Goal: Task Accomplishment & Management: Complete application form

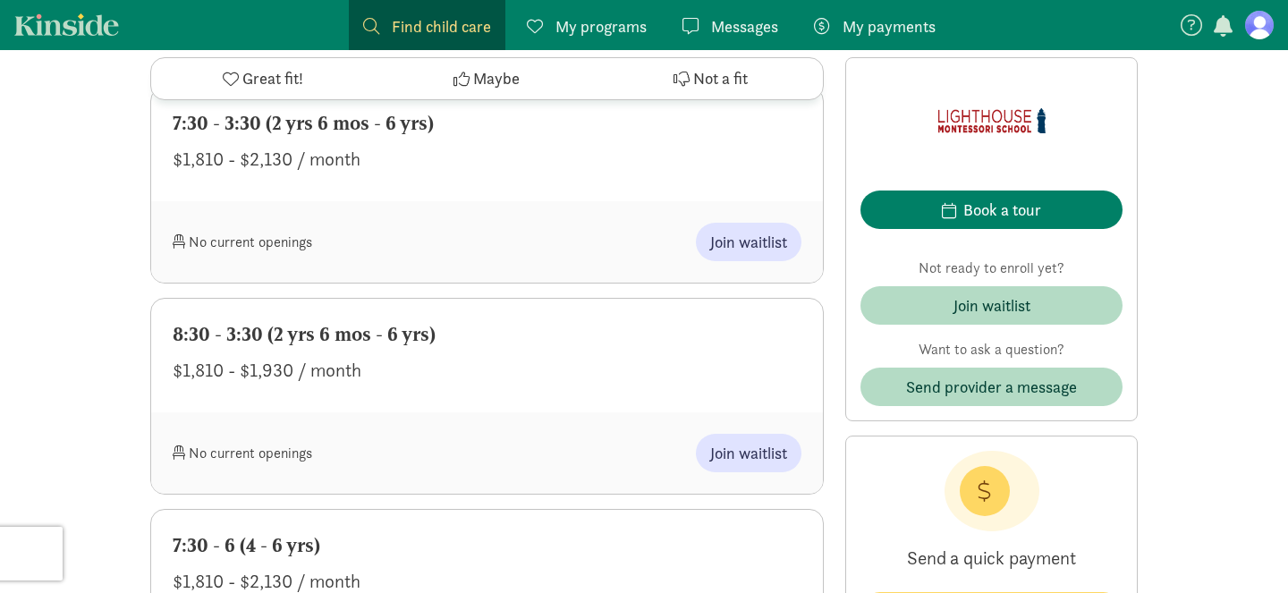
scroll to position [814, 0]
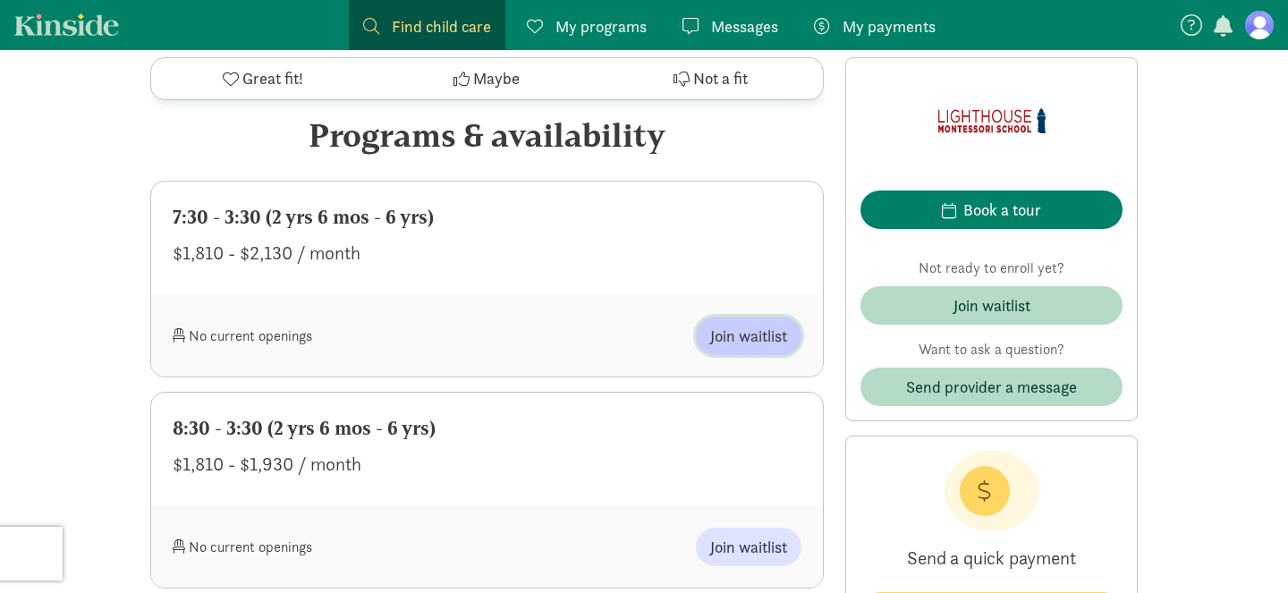
click at [744, 348] on button "Join waitlist" at bounding box center [749, 336] width 106 height 38
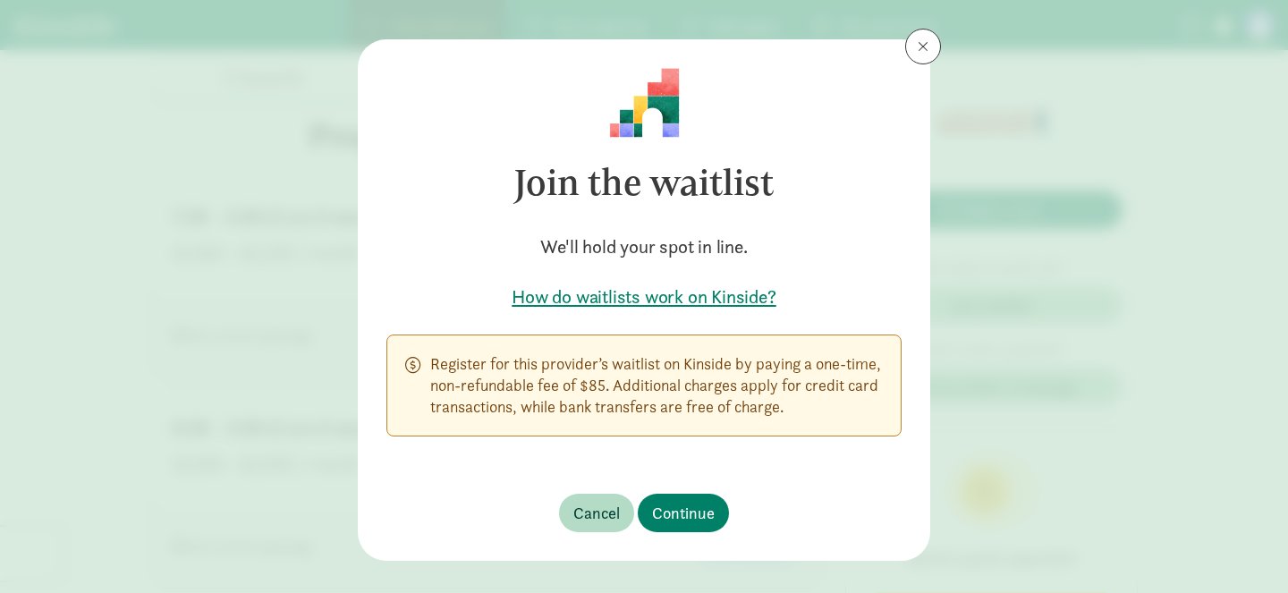
scroll to position [20, 0]
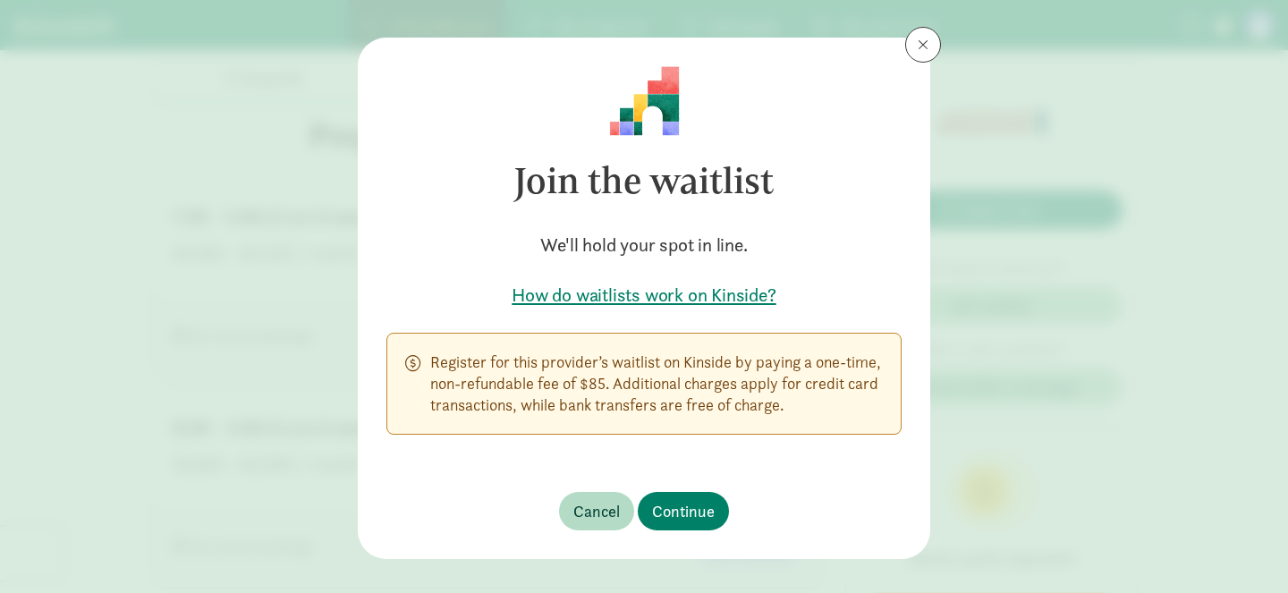
click at [721, 300] on h5 "How do waitlists work on Kinside?" at bounding box center [643, 295] width 515 height 25
click at [921, 54] on button at bounding box center [923, 45] width 36 height 36
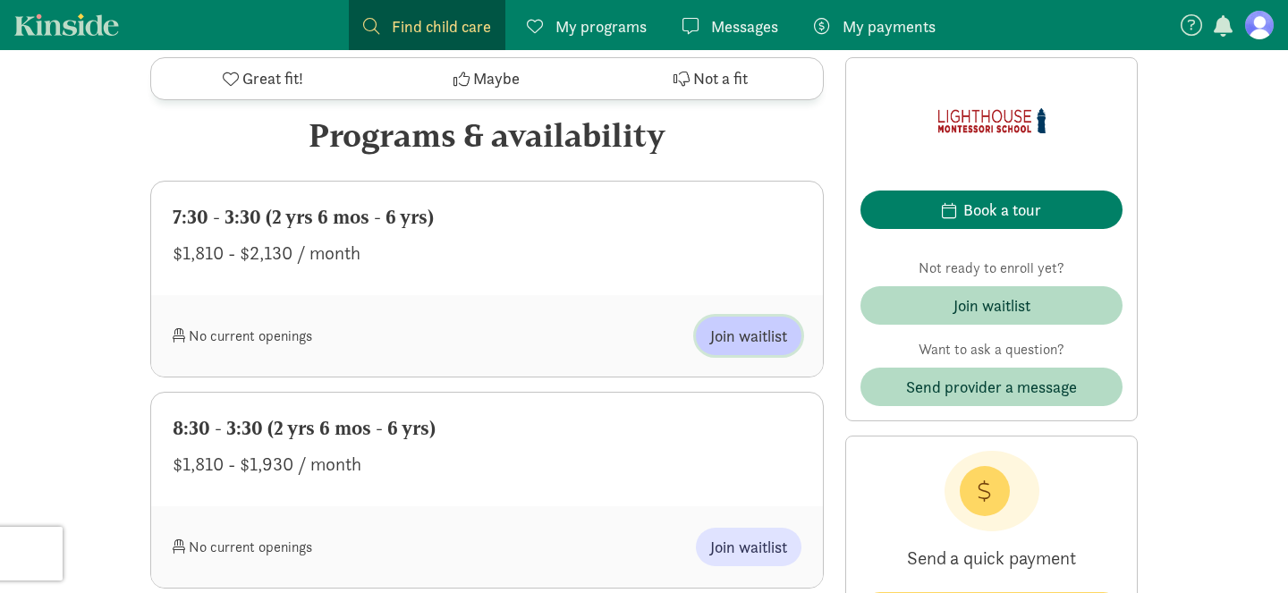
click at [706, 336] on button "Join waitlist" at bounding box center [749, 336] width 106 height 38
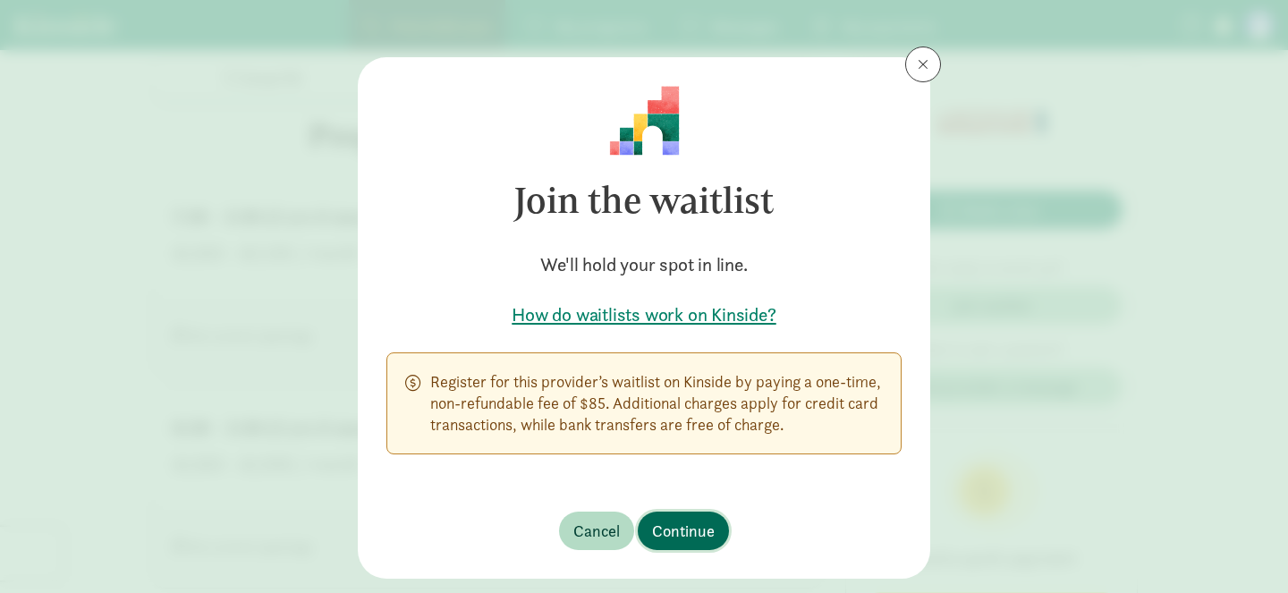
click at [678, 537] on span "Continue" at bounding box center [683, 531] width 63 height 24
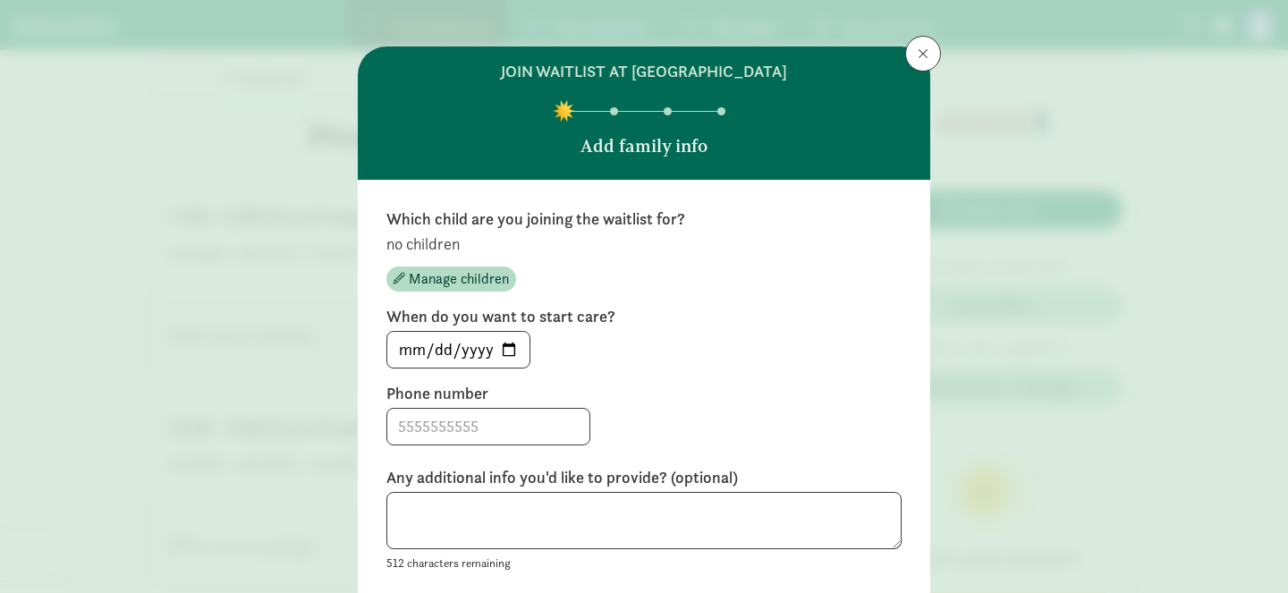
scroll to position [8, 0]
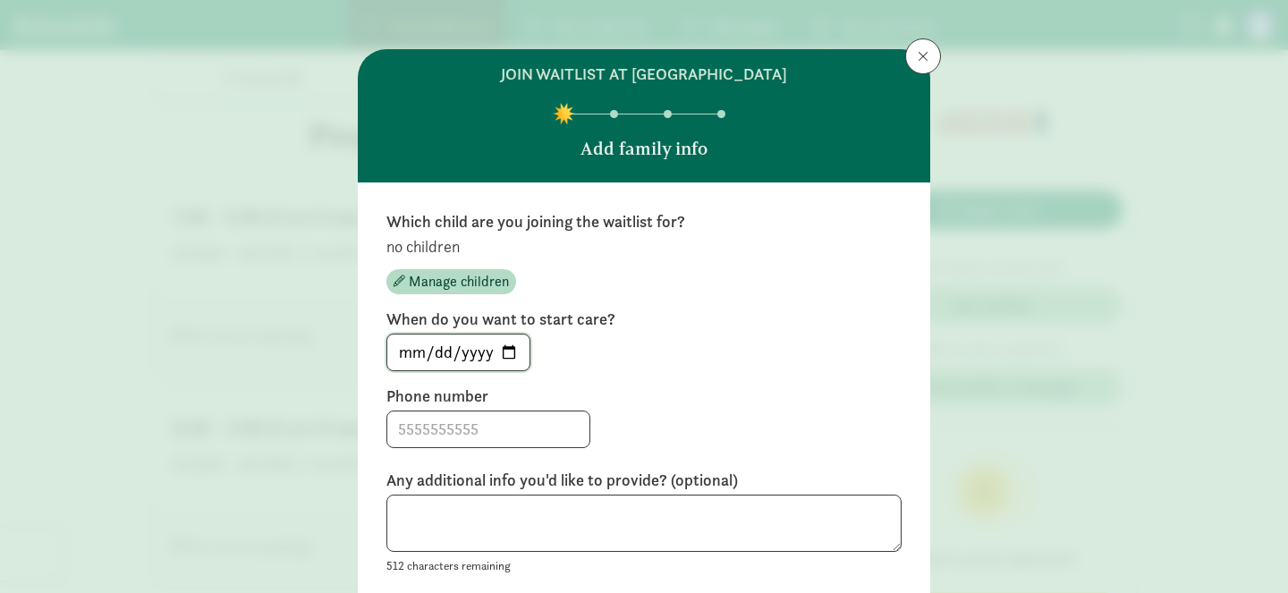
click at [512, 357] on input "[DATE]" at bounding box center [458, 353] width 142 height 36
click at [612, 355] on div "[DATE]" at bounding box center [643, 353] width 515 height 38
click at [922, 71] on button at bounding box center [923, 56] width 36 height 36
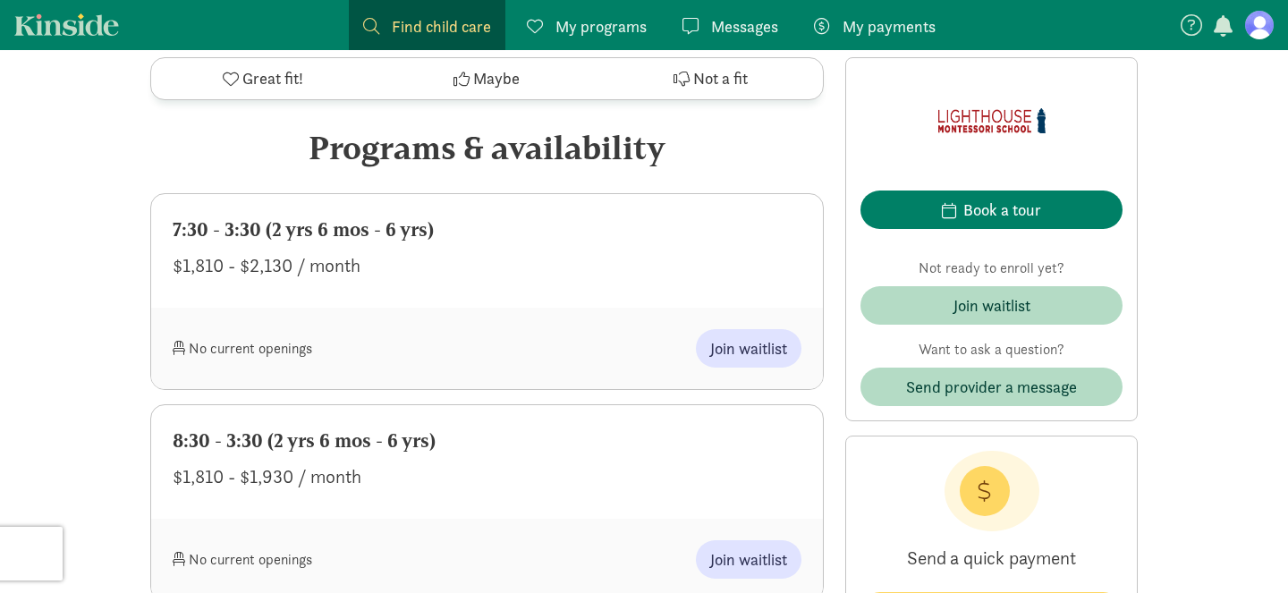
scroll to position [800, 0]
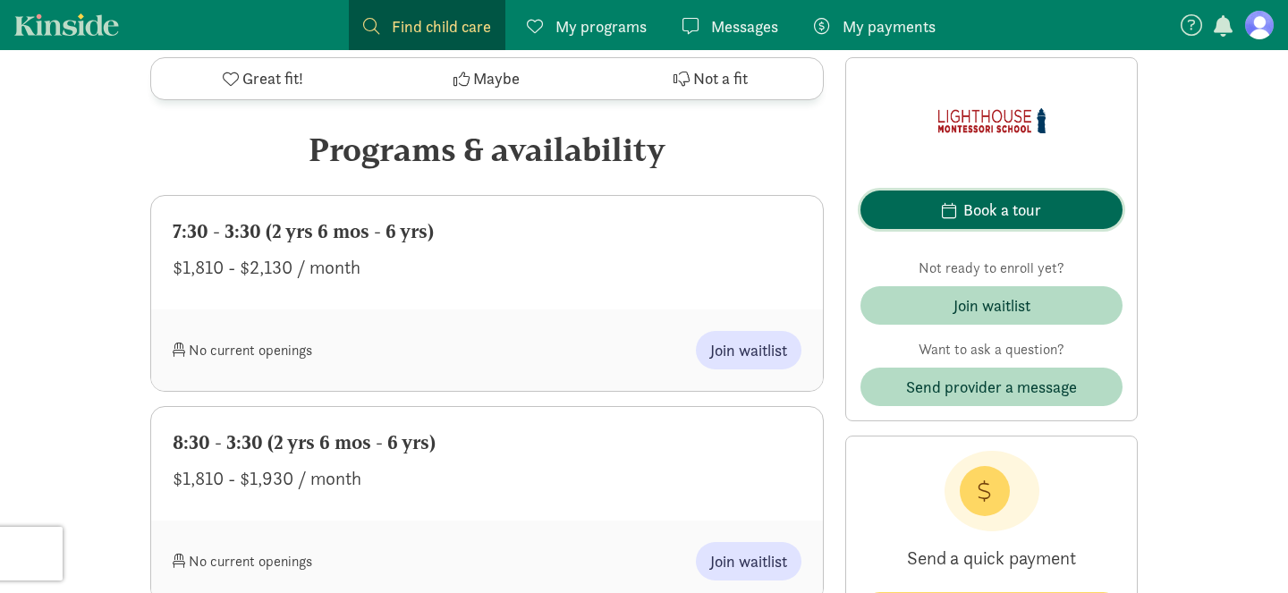
click at [989, 225] on button "Book a tour" at bounding box center [992, 210] width 262 height 38
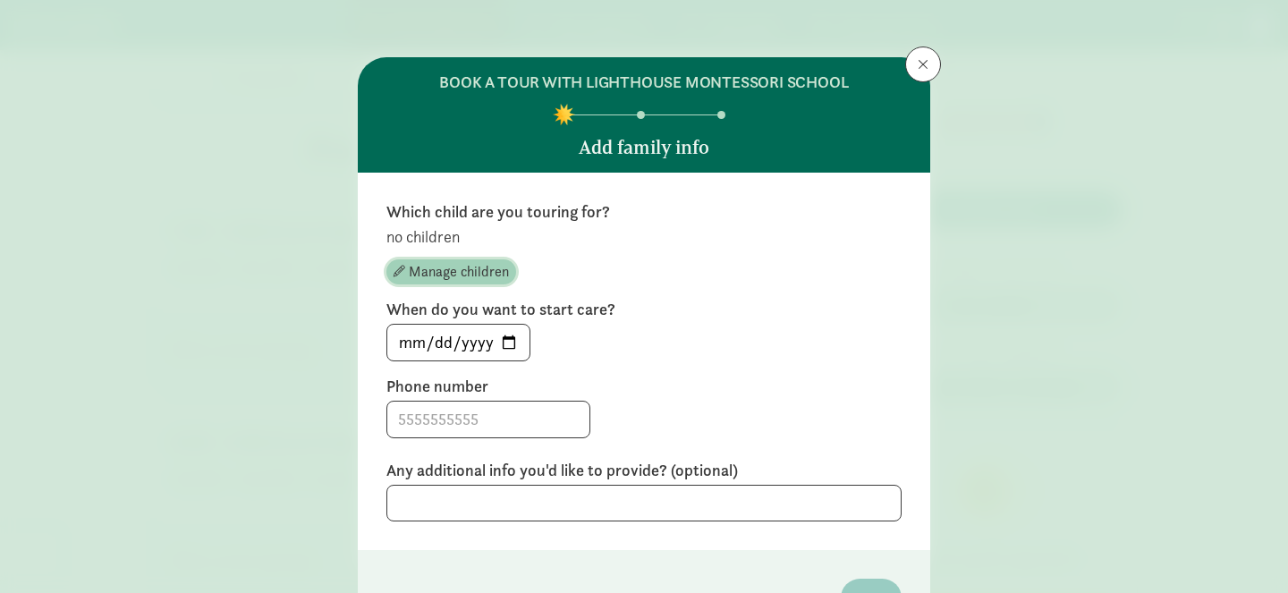
click at [478, 270] on span "Manage children" at bounding box center [459, 271] width 100 height 21
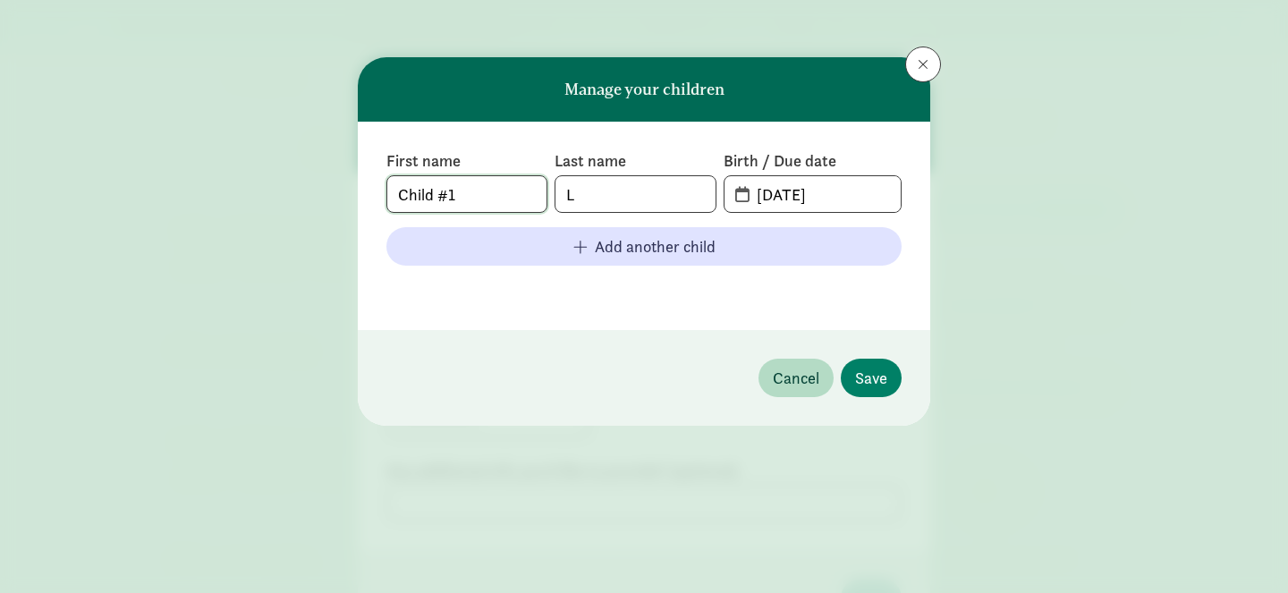
click at [471, 197] on input "Child #1" at bounding box center [466, 194] width 159 height 36
type input "Max"
type input "Levy"
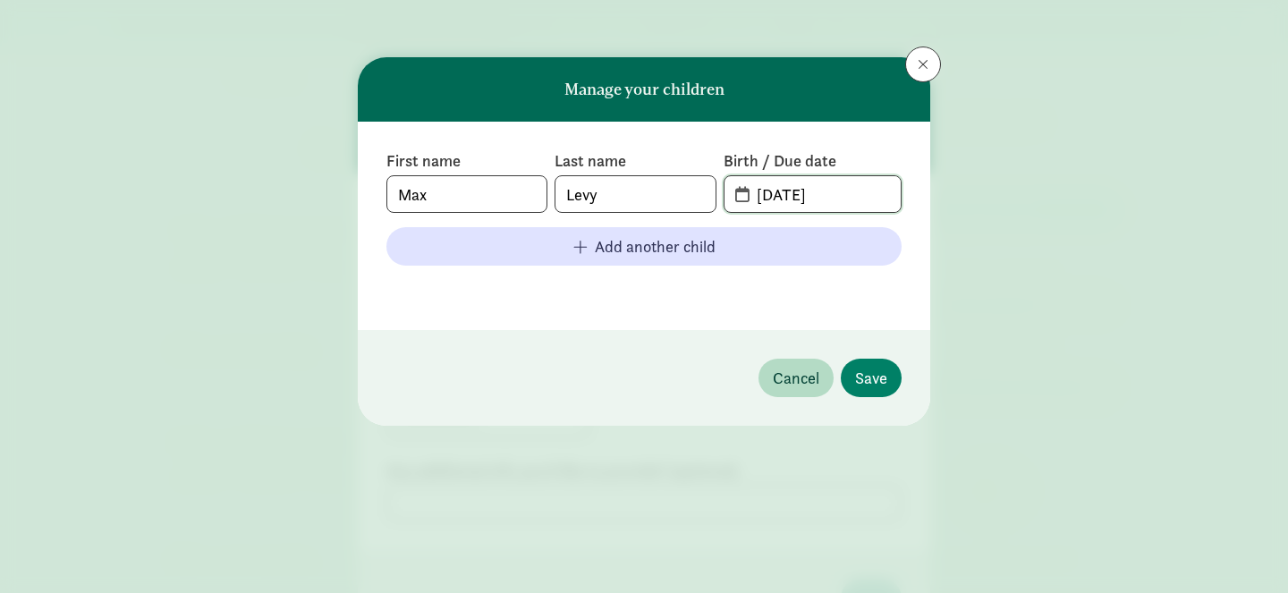
click at [770, 198] on input "[DATE]" at bounding box center [823, 194] width 155 height 36
click at [452, 190] on input "Max" at bounding box center [466, 194] width 159 height 36
click at [739, 193] on span "[DATE]" at bounding box center [813, 194] width 176 height 36
click at [769, 200] on input "[DATE]" at bounding box center [823, 194] width 155 height 36
click at [493, 201] on input "Malachi" at bounding box center [466, 194] width 159 height 36
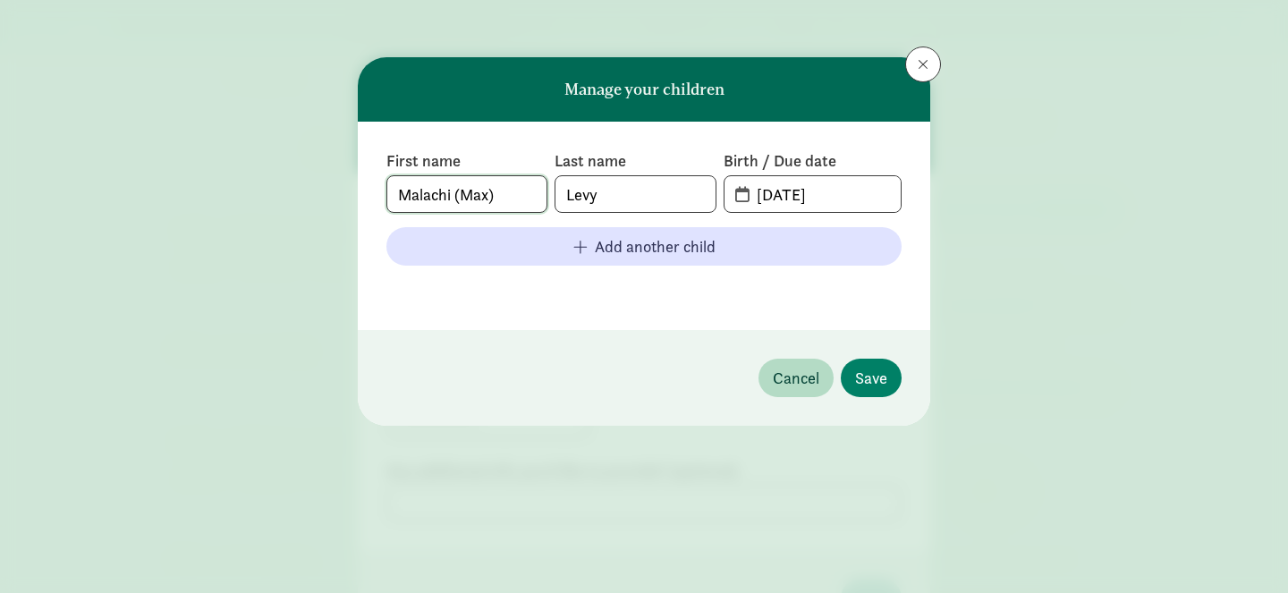
type input "Malachi (Max)"
click at [809, 196] on input "[DATE]" at bounding box center [823, 194] width 155 height 36
click at [738, 194] on span "[DATE]" at bounding box center [813, 194] width 176 height 36
click at [738, 196] on span "[DATE]" at bounding box center [813, 194] width 176 height 36
click at [798, 195] on input "[DATE]" at bounding box center [823, 194] width 155 height 36
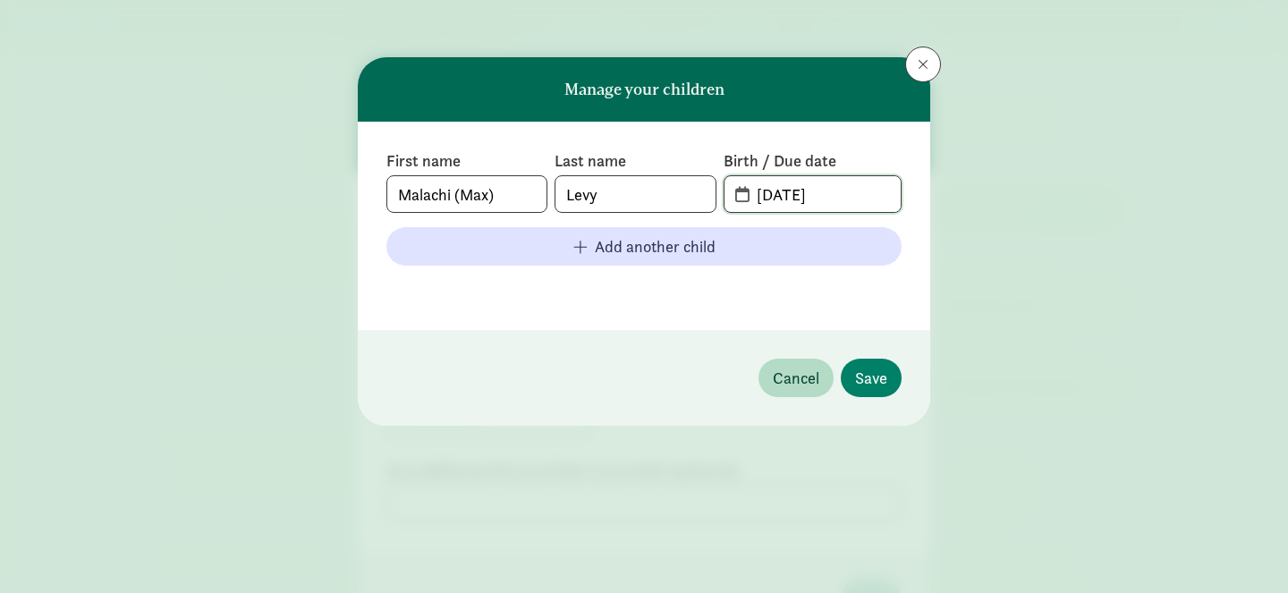
click at [798, 195] on input "[DATE]" at bounding box center [823, 194] width 155 height 36
type input "0"
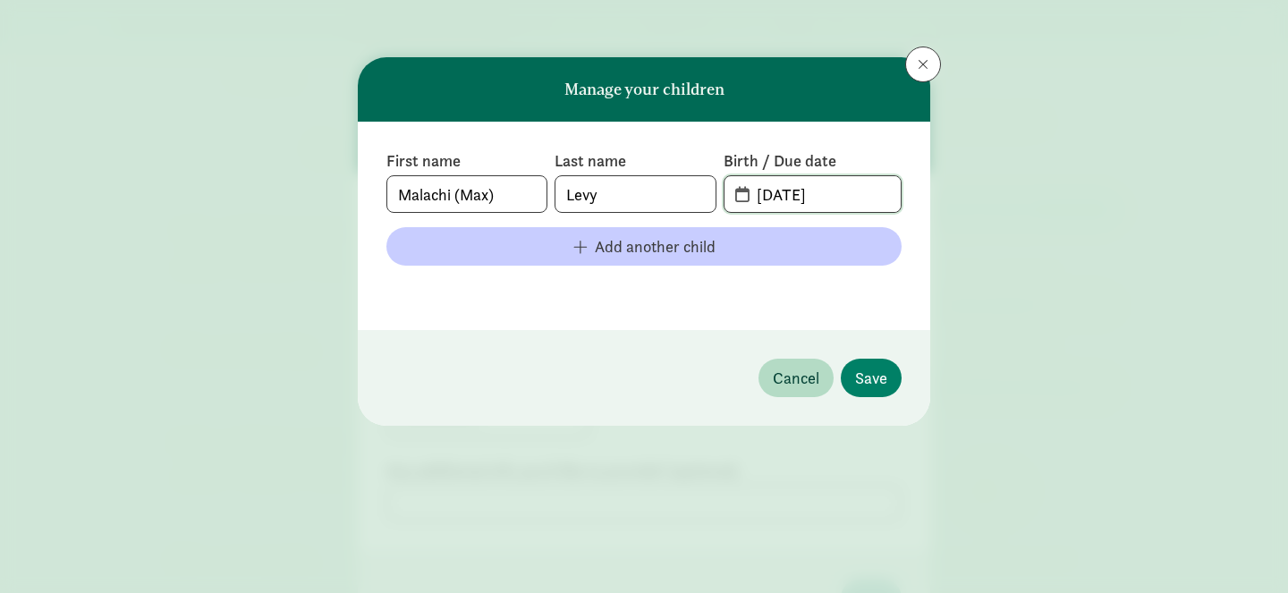
type input "[DATE]"
click at [828, 263] on button "Add another child" at bounding box center [643, 246] width 515 height 38
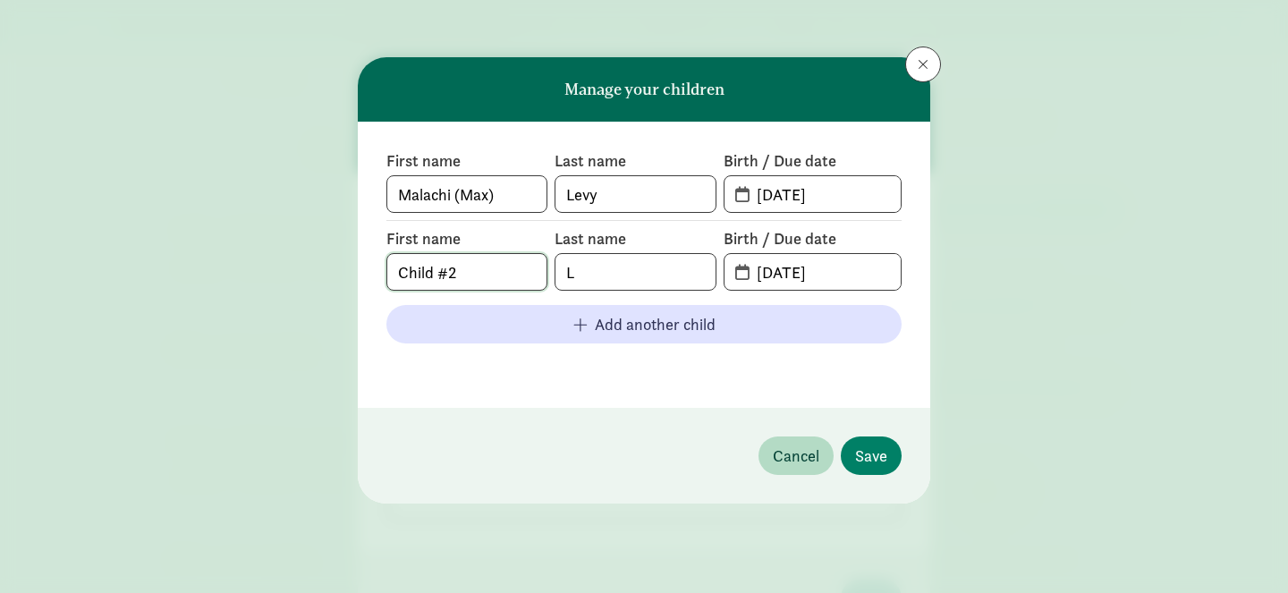
click at [491, 273] on input "Child #2" at bounding box center [466, 272] width 159 height 36
click at [491, 273] on input "Child #2E" at bounding box center [466, 272] width 159 height 36
type input "[PERSON_NAME]"
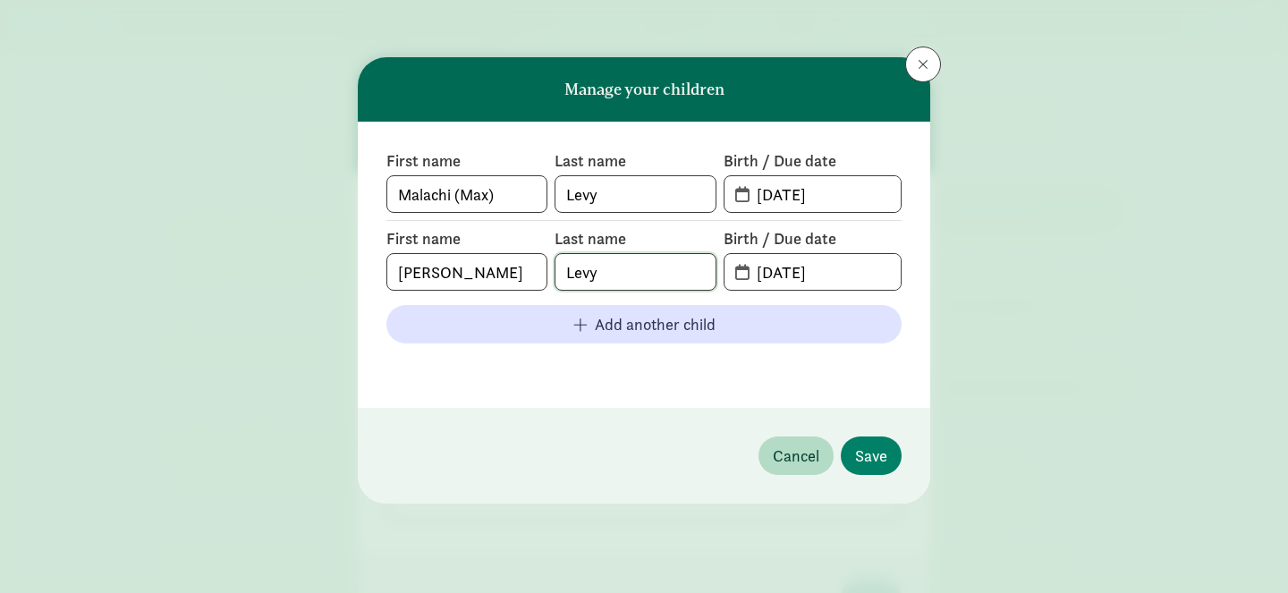
type input "Levy"
click at [805, 276] on input "[DATE]" at bounding box center [823, 272] width 155 height 36
drag, startPoint x: 845, startPoint y: 276, endPoint x: 709, endPoint y: 274, distance: 135.1
click at [709, 274] on div "First name [PERSON_NAME] Last name [PERSON_NAME] Birth / Due date [DATE]" at bounding box center [643, 259] width 515 height 63
type input "1"
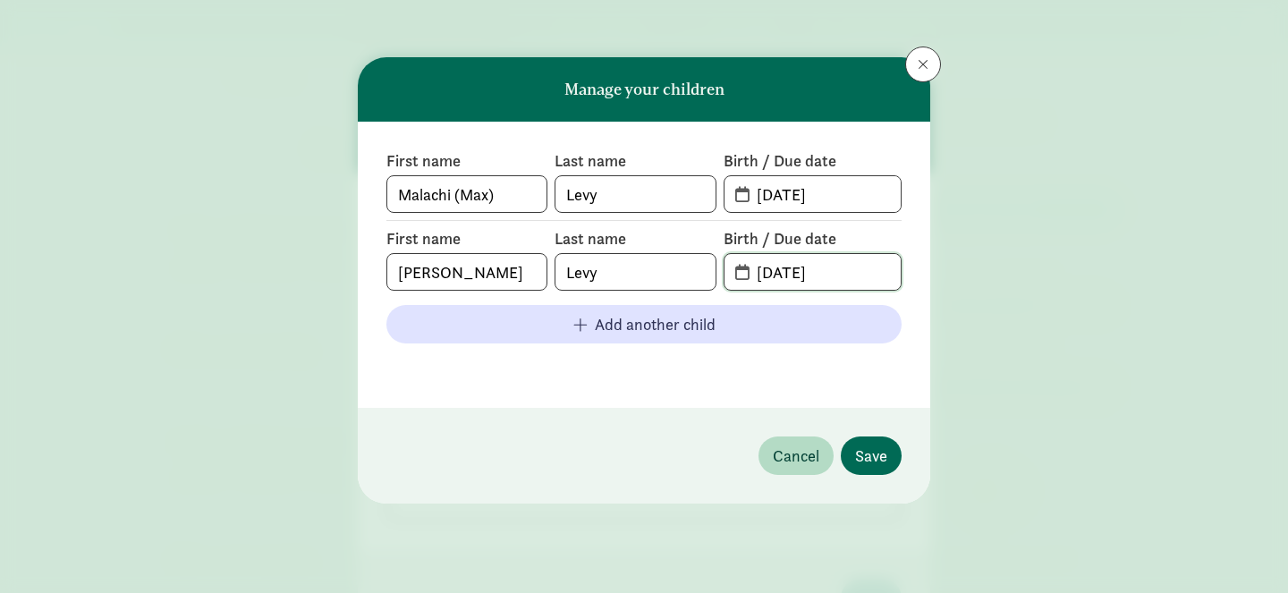
type input "[DATE]"
click at [873, 444] on span "Save" at bounding box center [871, 456] width 32 height 24
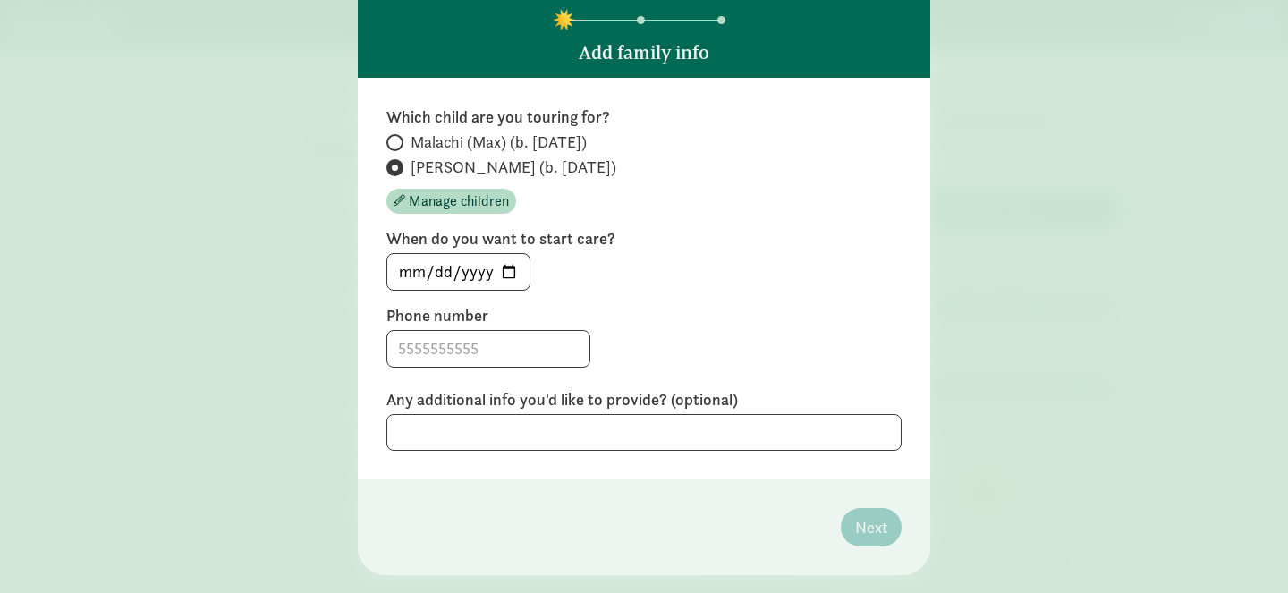
scroll to position [101, 0]
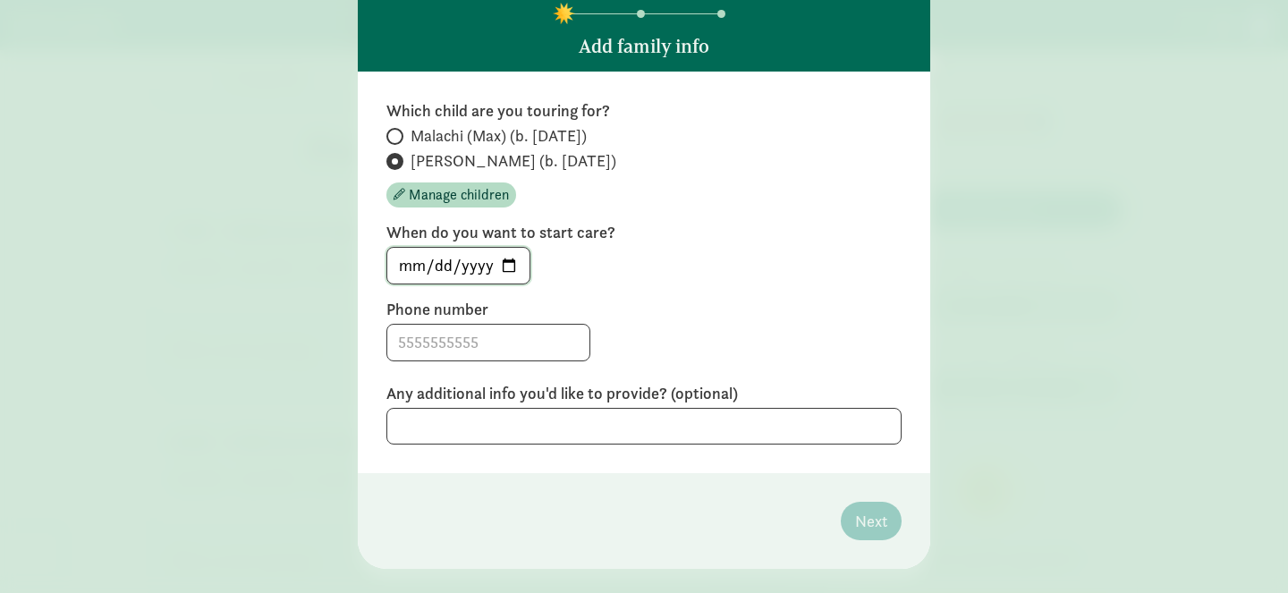
click at [505, 269] on input "[DATE]" at bounding box center [458, 266] width 142 height 36
click at [607, 313] on label "Phone number" at bounding box center [643, 309] width 515 height 21
click at [473, 138] on span "Malachi (Max) (b. [DATE])" at bounding box center [499, 135] width 176 height 21
click at [398, 138] on input "Malachi (Max) (b. [DATE])" at bounding box center [392, 137] width 12 height 12
radio input "true"
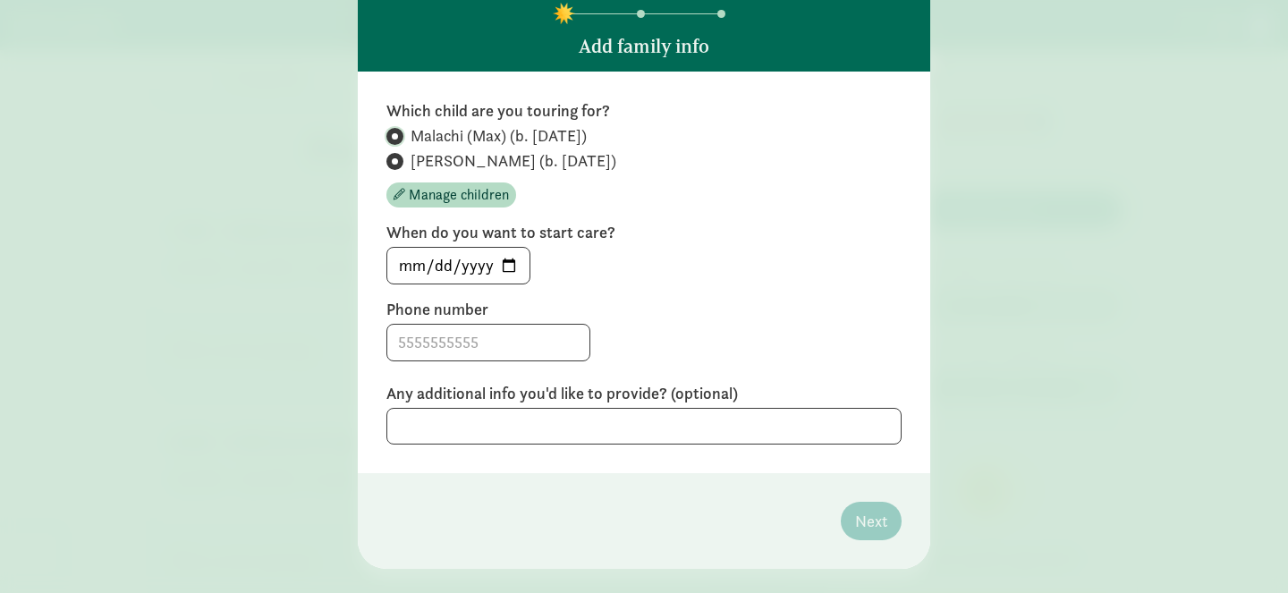
radio input "false"
click at [514, 267] on input "[DATE]" at bounding box center [458, 266] width 142 height 36
type input "[DATE]"
click at [426, 265] on input "[DATE]" at bounding box center [458, 266] width 142 height 36
click at [409, 266] on input "[DATE]" at bounding box center [458, 266] width 142 height 36
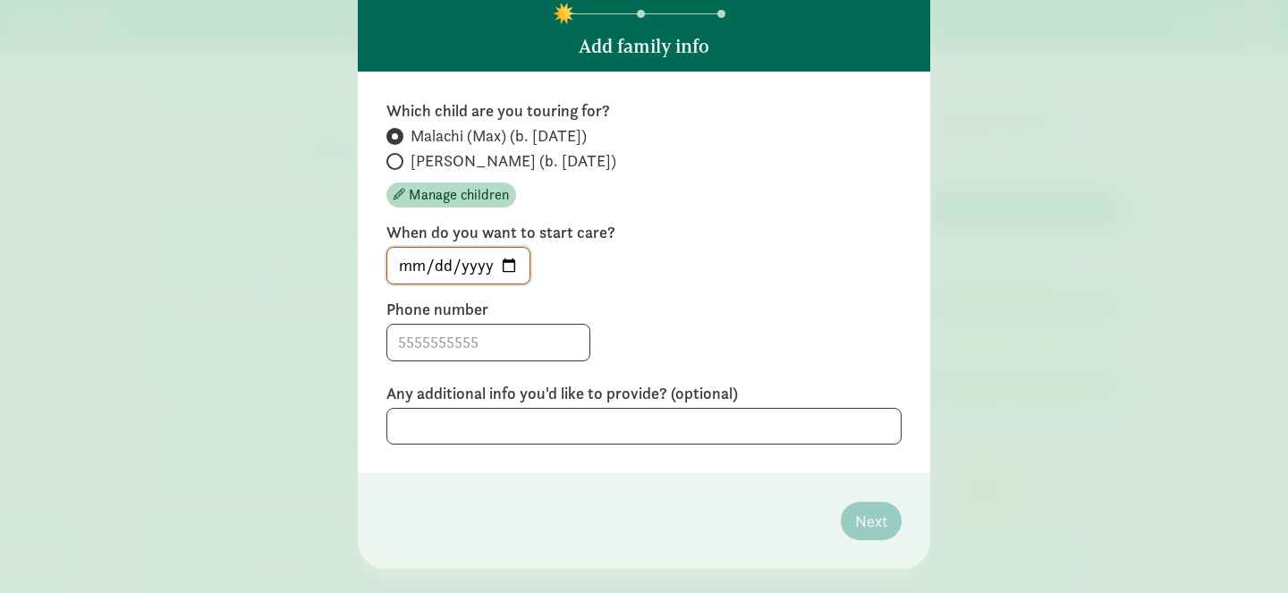
type input "[DATE]"
click at [414, 265] on input "[DATE]" at bounding box center [458, 266] width 142 height 36
type input "[DATE]"
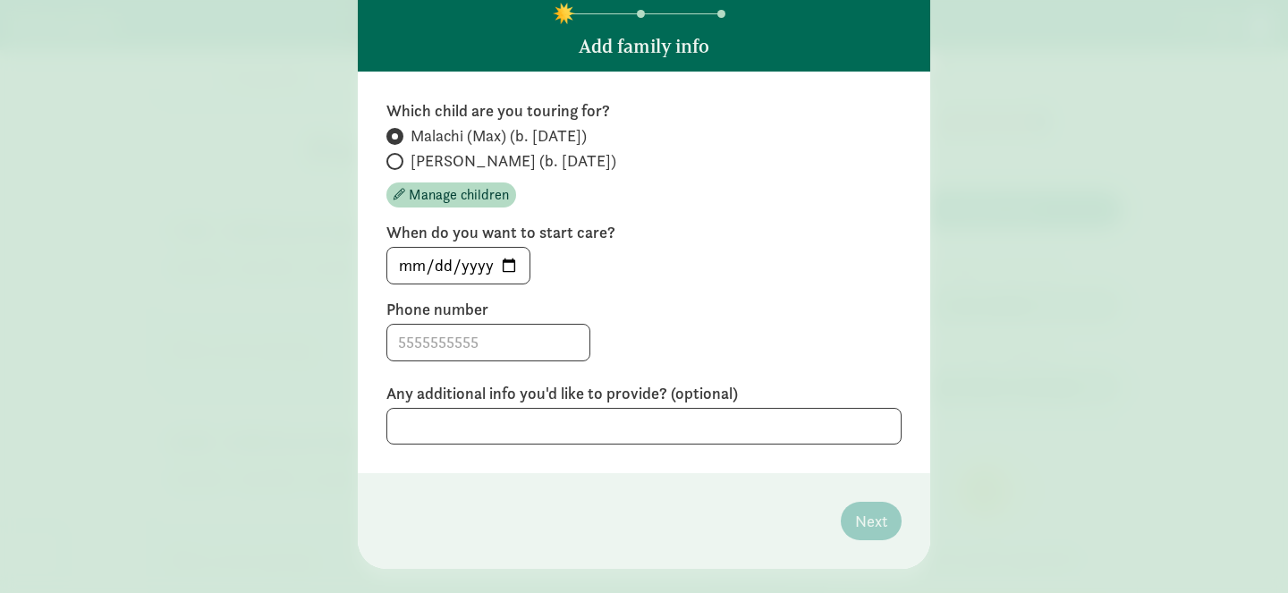
click at [607, 275] on div "[DATE]" at bounding box center [643, 266] width 515 height 38
click at [501, 337] on input at bounding box center [488, 343] width 202 height 36
type input "[PHONE_NUMBER]"
click at [547, 415] on textarea at bounding box center [643, 426] width 515 height 37
type textarea "Also intere"
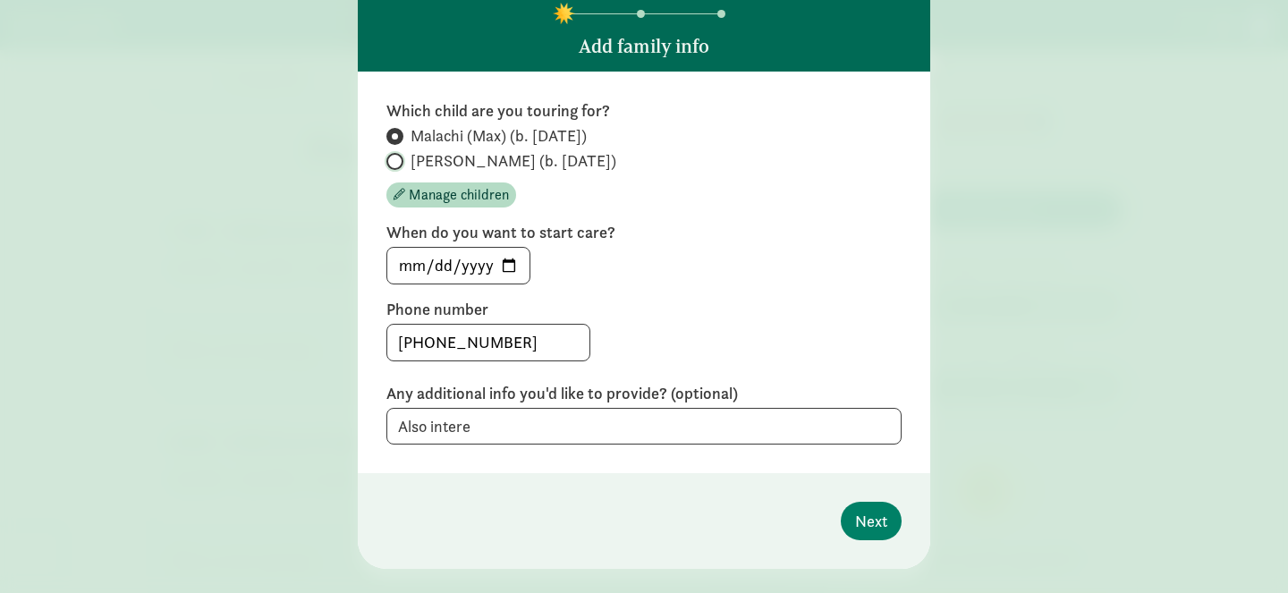
click at [393, 159] on input "[PERSON_NAME] (b. [DATE])" at bounding box center [392, 162] width 12 height 12
radio input "true"
click at [386, 131] on input "Malachi (Max) (b. [DATE])" at bounding box center [392, 137] width 12 height 12
radio input "true"
radio input "false"
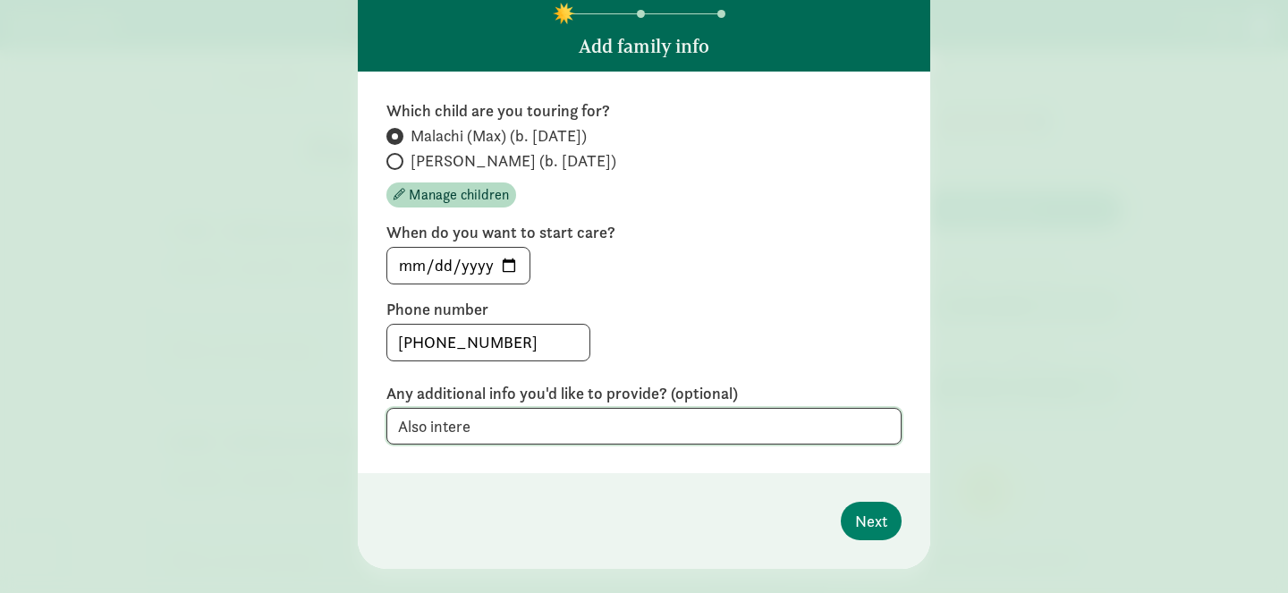
click at [533, 420] on textarea "Also intere" at bounding box center [643, 426] width 515 height 37
type textarea "Also"
type textarea "Definit"
type textarea "Also interested in [PERSON_NAME]"
click at [448, 194] on span "Manage children" at bounding box center [459, 194] width 100 height 21
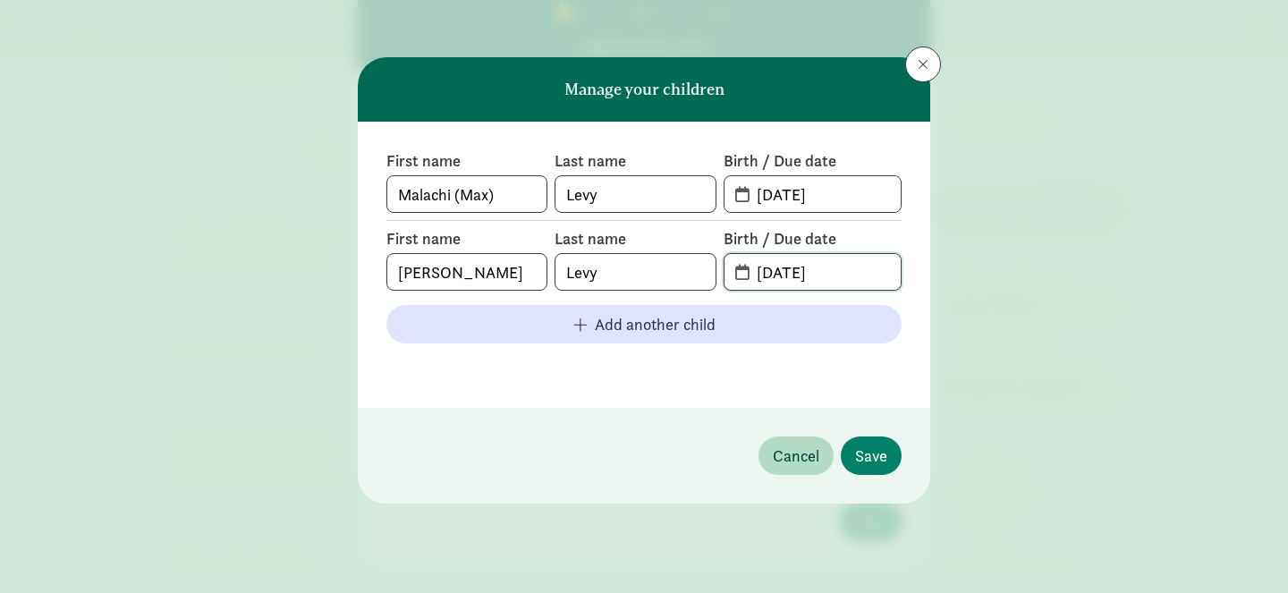
click at [828, 272] on input "[DATE]" at bounding box center [823, 272] width 155 height 36
type input "[PHONE_NUMBER]"
click at [851, 193] on input "[DATE]" at bounding box center [823, 194] width 155 height 36
type input "[DATE]"
click at [836, 276] on input "[PHONE_NUMBER]" at bounding box center [823, 272] width 155 height 36
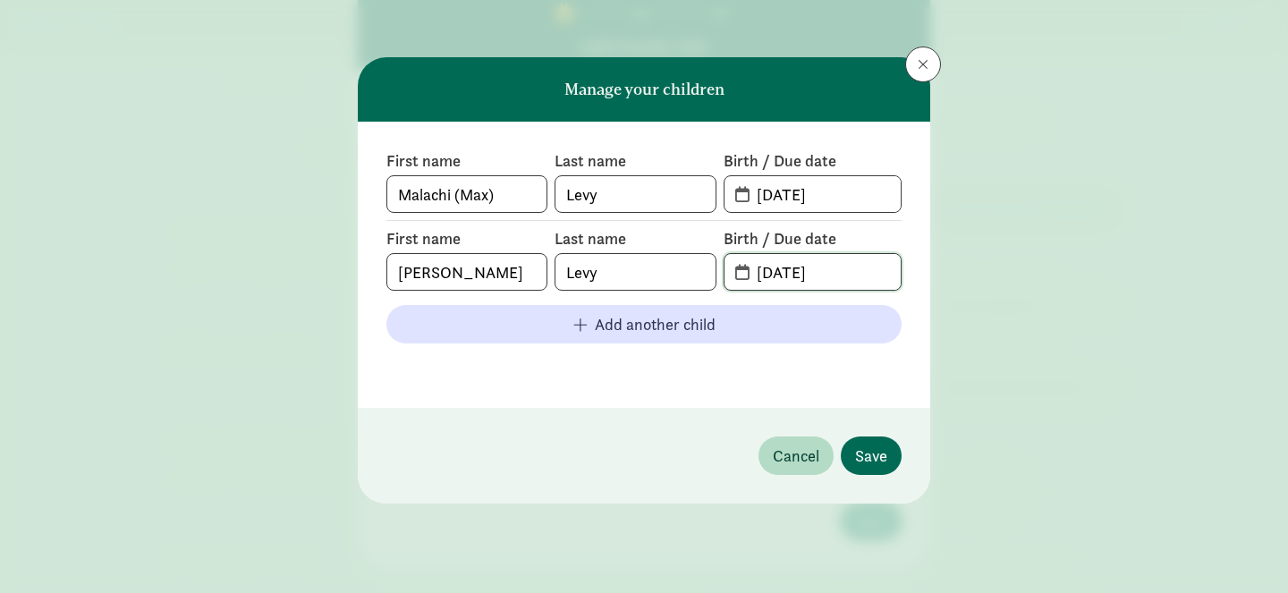
type input "[DATE]"
click at [862, 454] on span "Save" at bounding box center [871, 456] width 32 height 24
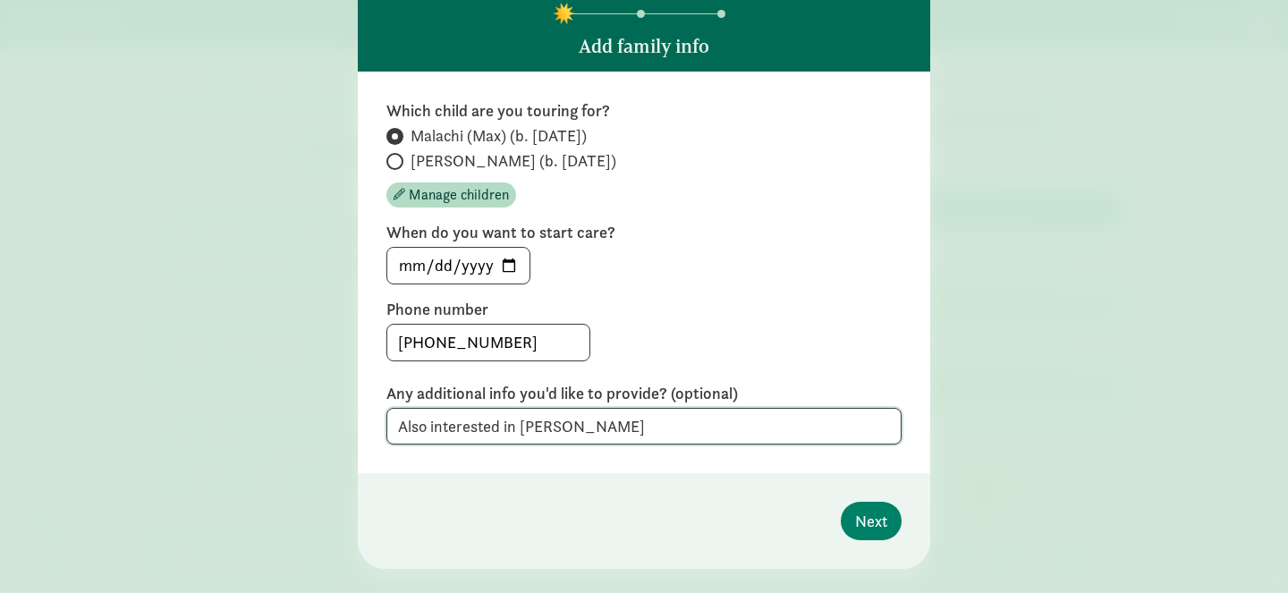
click at [596, 420] on textarea "Also interested in [PERSON_NAME]" at bounding box center [643, 426] width 515 height 37
type textarea "Also interested in [PERSON_NAME] starting then"
click at [858, 518] on span "Next" at bounding box center [871, 521] width 32 height 24
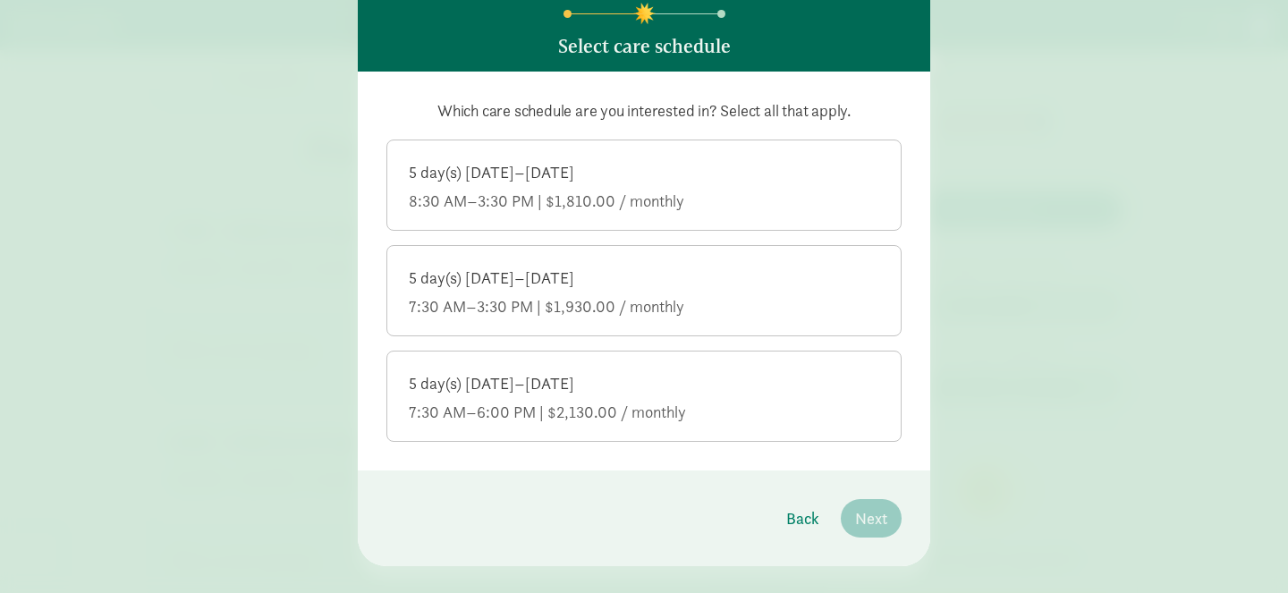
click at [717, 310] on div "7:30 AM–3:30 PM | $1,930.00 / monthly" at bounding box center [644, 306] width 471 height 21
click at [0, 0] on input "5 day(s) [DATE]–[DATE] 7:30 AM–3:30 PM | $1,930.00 / monthly" at bounding box center [0, 0] width 0 height 0
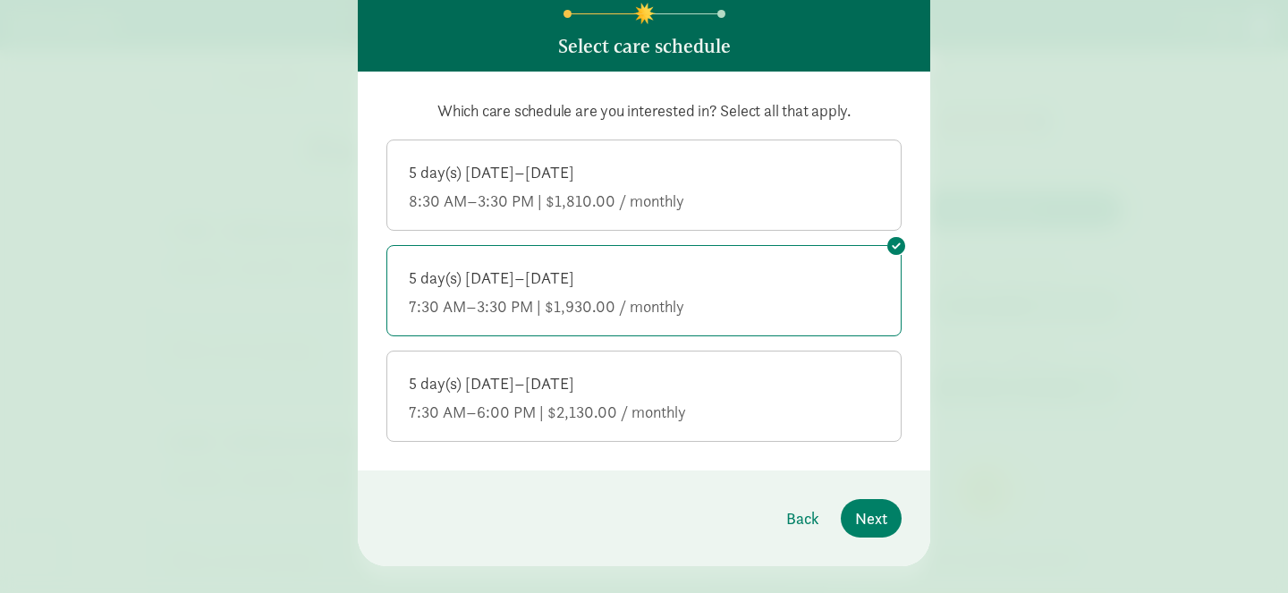
click at [714, 211] on div "8:30 AM–3:30 PM | $1,810.00 / monthly" at bounding box center [644, 201] width 471 height 21
click at [0, 0] on input "5 day(s) [DATE]–[DATE] 8:30 AM–3:30 PM | $1,810.00 / monthly" at bounding box center [0, 0] width 0 height 0
click at [868, 508] on span "Next" at bounding box center [871, 518] width 32 height 24
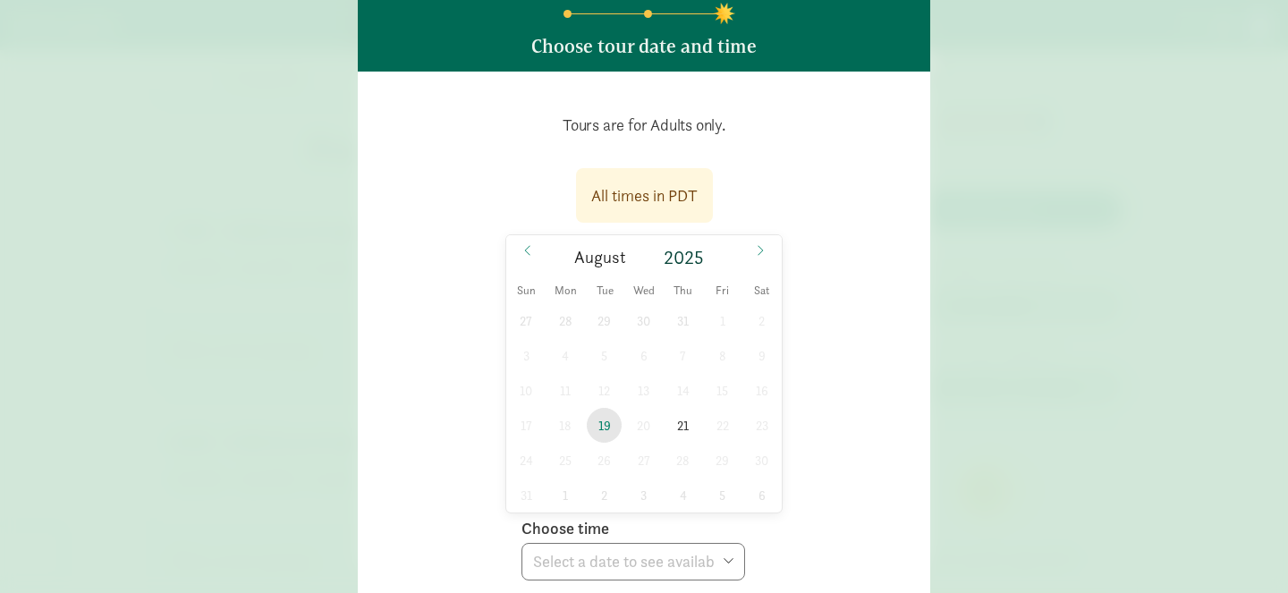
click at [601, 417] on span "19" at bounding box center [604, 425] width 35 height 35
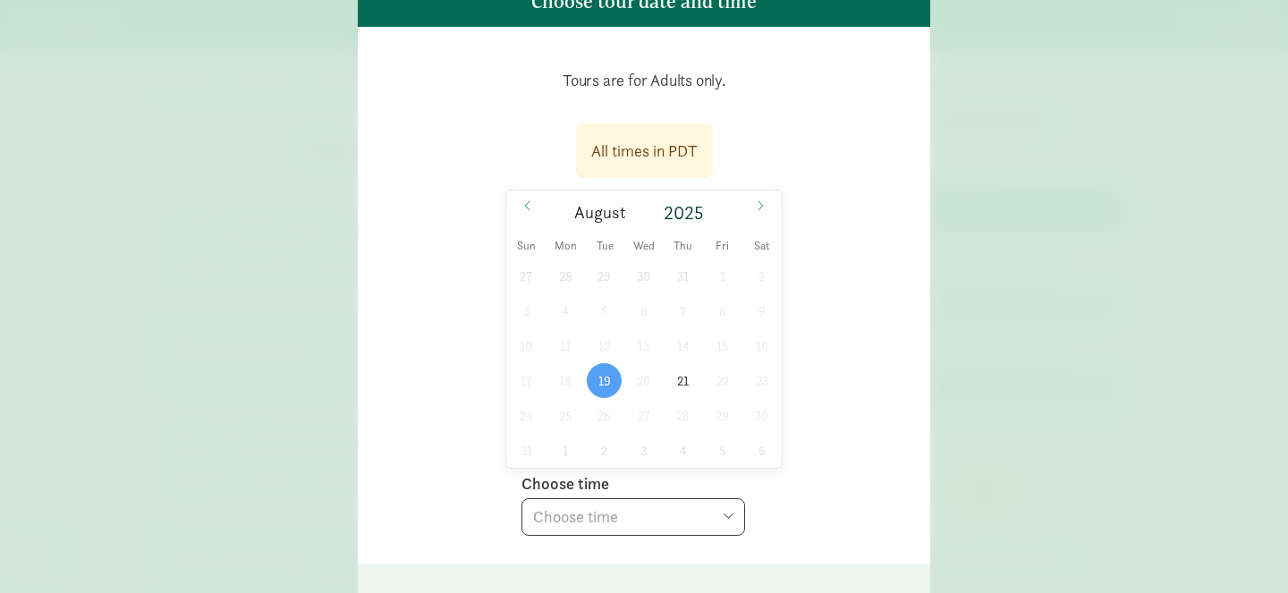
scroll to position [149, 0]
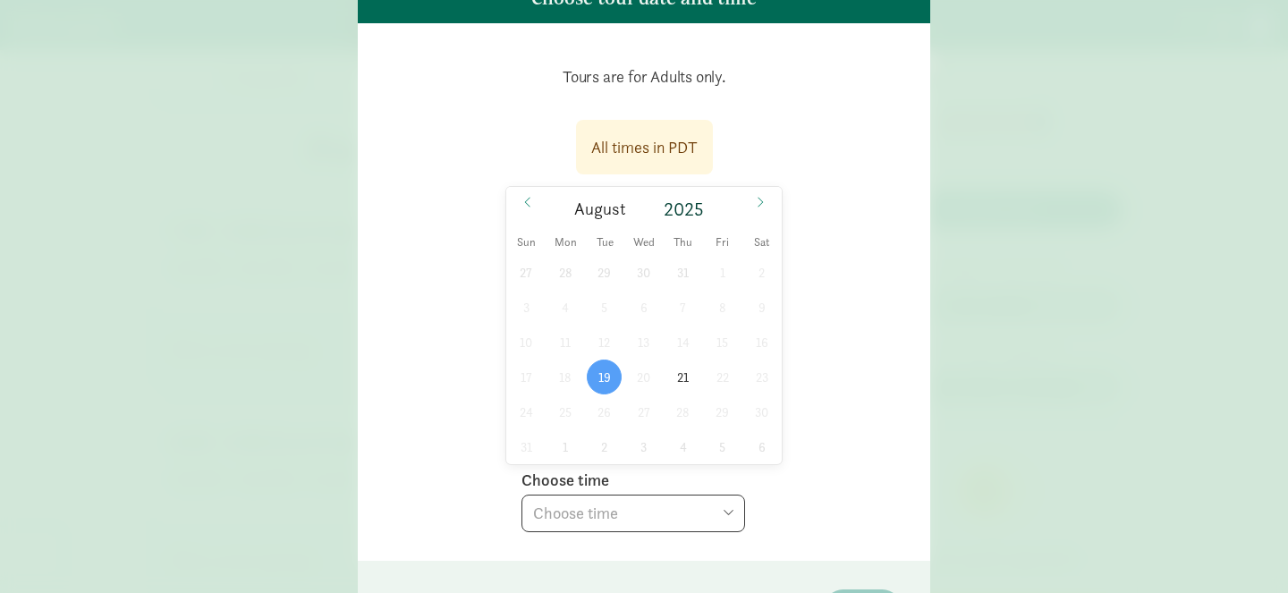
click at [717, 502] on select "Choose time 09:30 AM" at bounding box center [634, 514] width 224 height 38
select select "[DATE]T09:30:00.000-07:00"
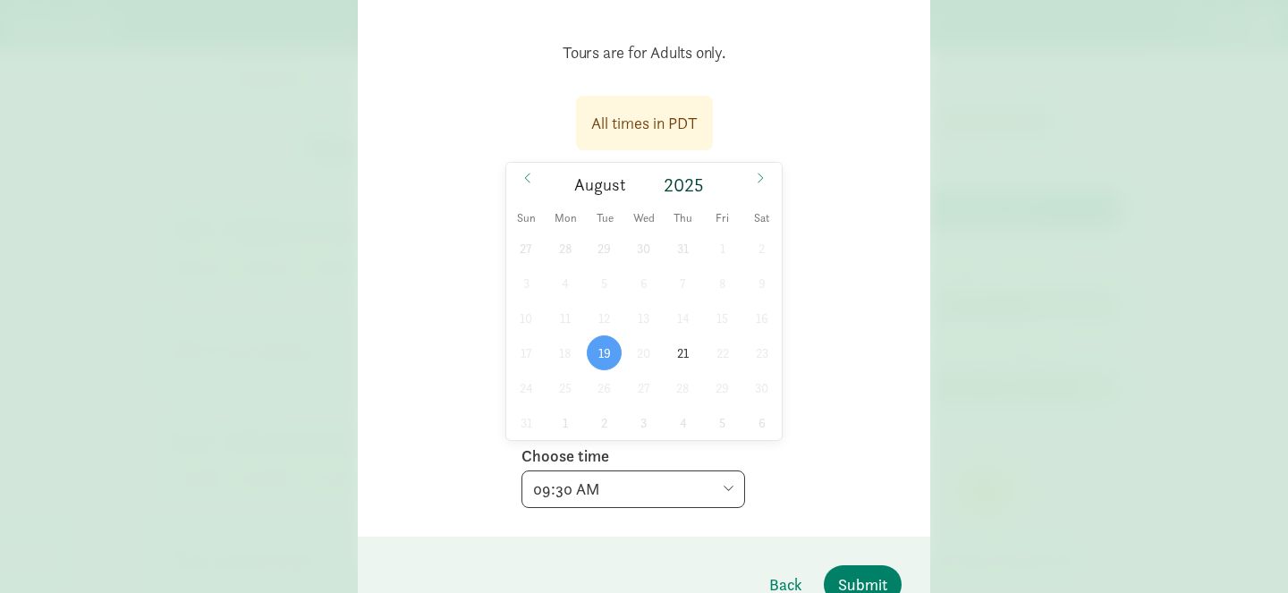
scroll to position [180, 0]
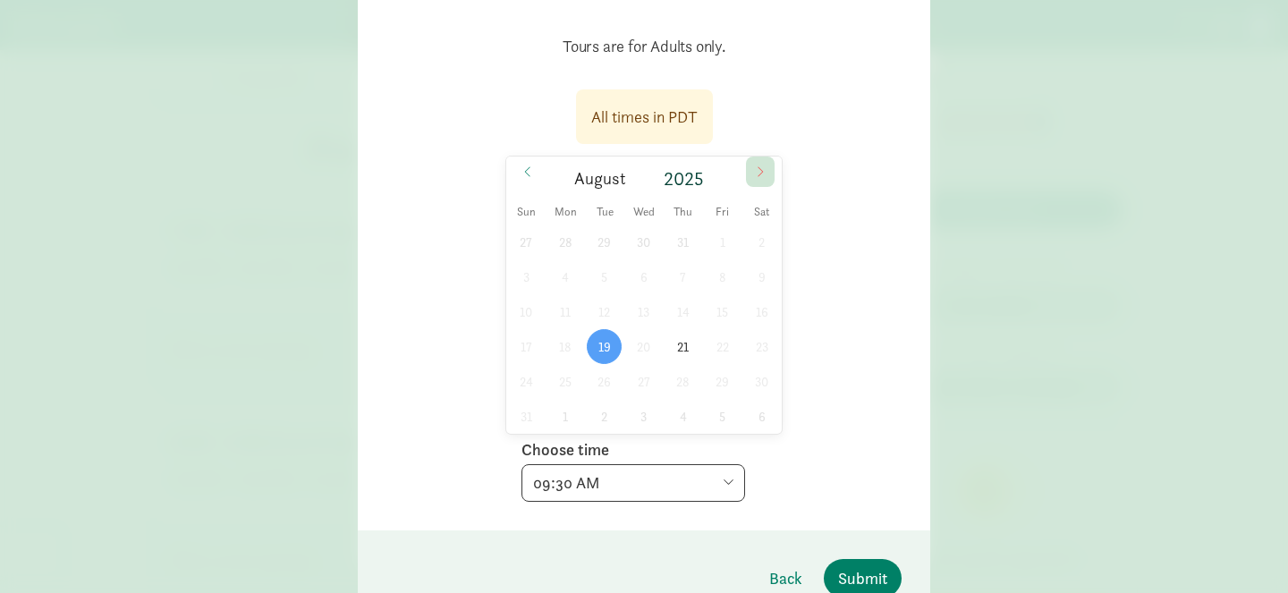
click at [756, 177] on icon at bounding box center [760, 172] width 11 height 13
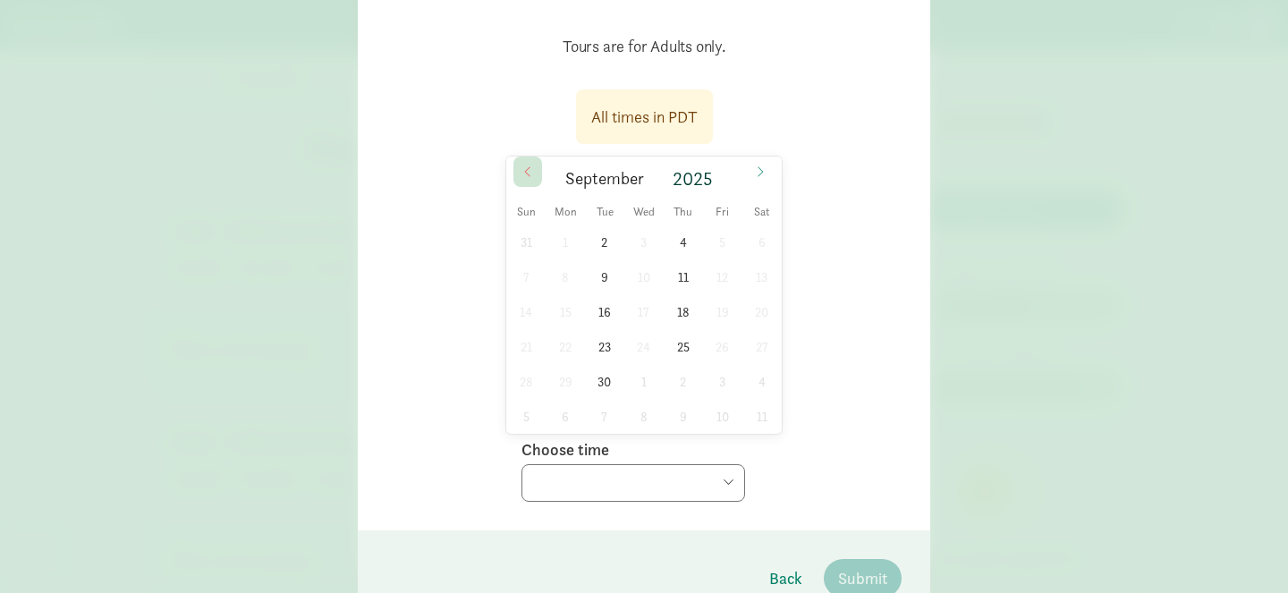
click at [530, 171] on icon at bounding box center [527, 172] width 11 height 13
click at [676, 337] on span "21" at bounding box center [683, 346] width 35 height 35
click at [650, 468] on select "Choose time 09:30 AM" at bounding box center [634, 483] width 224 height 38
click at [616, 349] on span "19" at bounding box center [604, 346] width 35 height 35
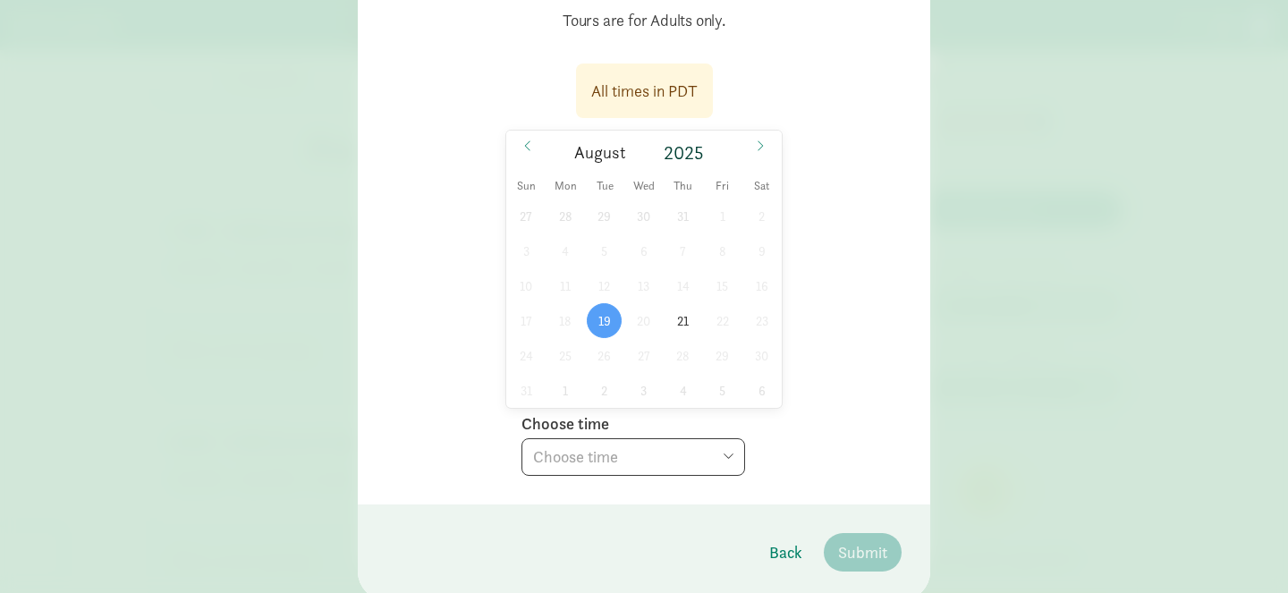
scroll to position [208, 0]
click at [704, 449] on select "Choose time 09:30 AM" at bounding box center [634, 456] width 224 height 38
select select "[DATE]T09:30:00.000-07:00"
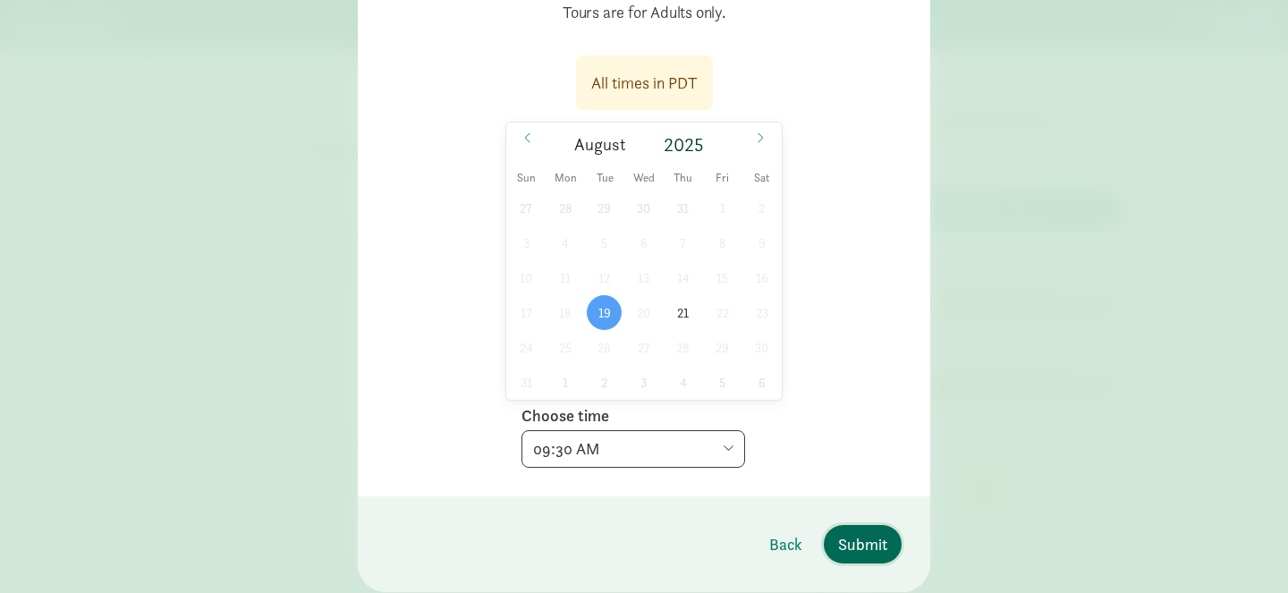
click at [863, 538] on span "Submit" at bounding box center [862, 544] width 49 height 24
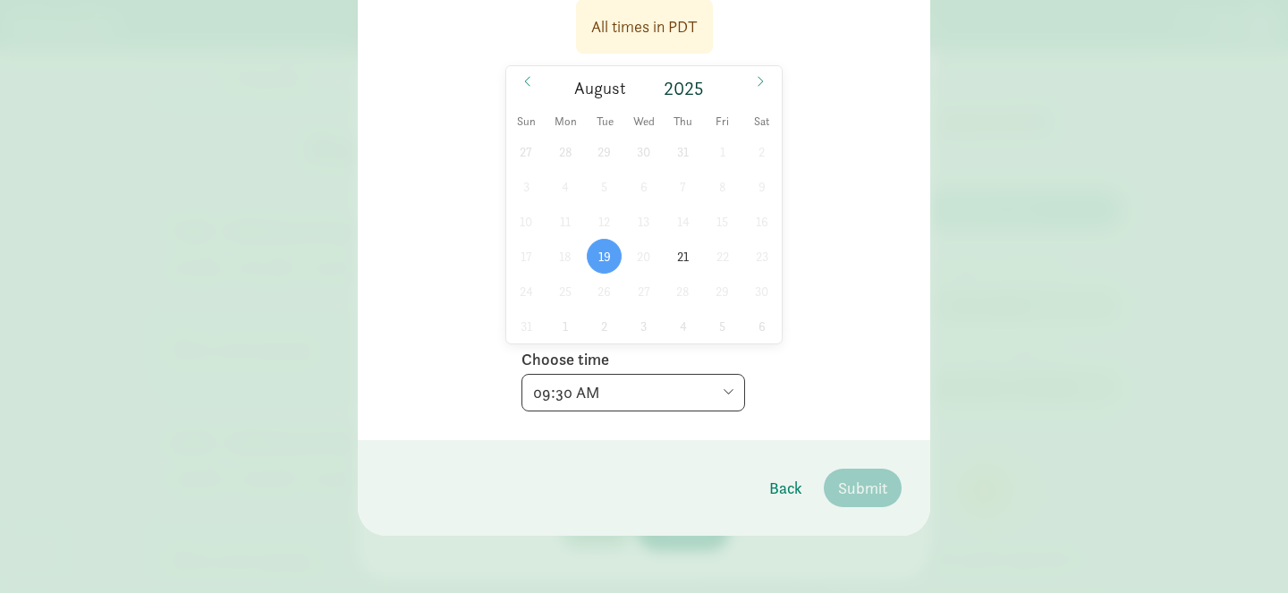
scroll to position [0, 0]
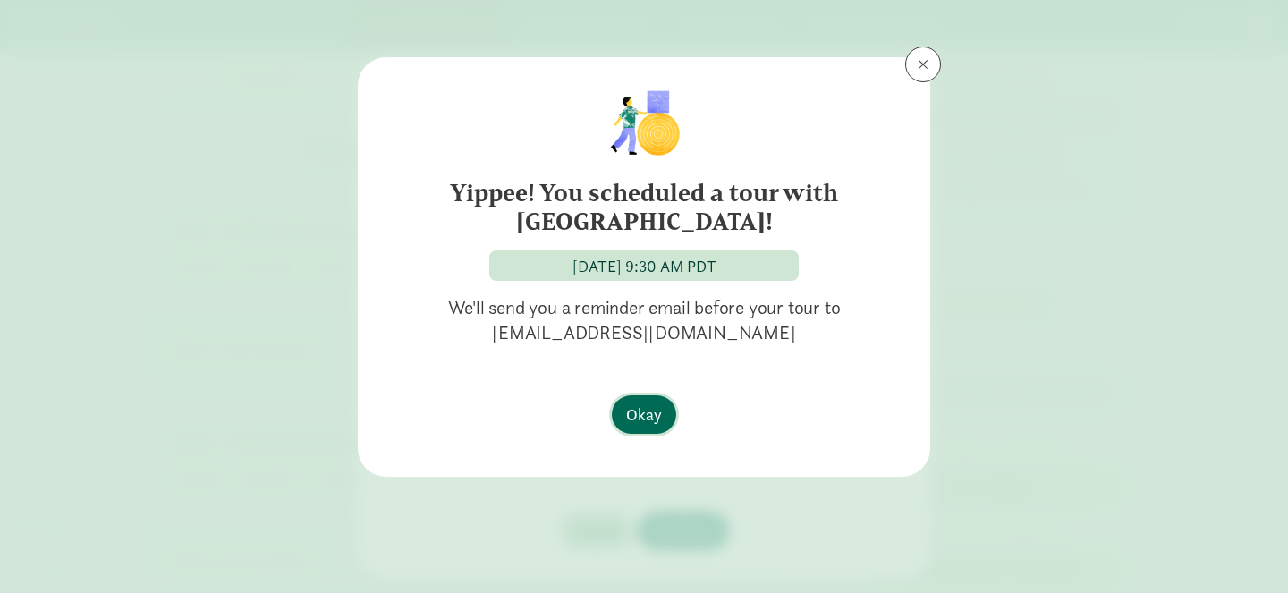
click at [661, 414] on span "Okay" at bounding box center [644, 415] width 36 height 24
